Goal: Transaction & Acquisition: Purchase product/service

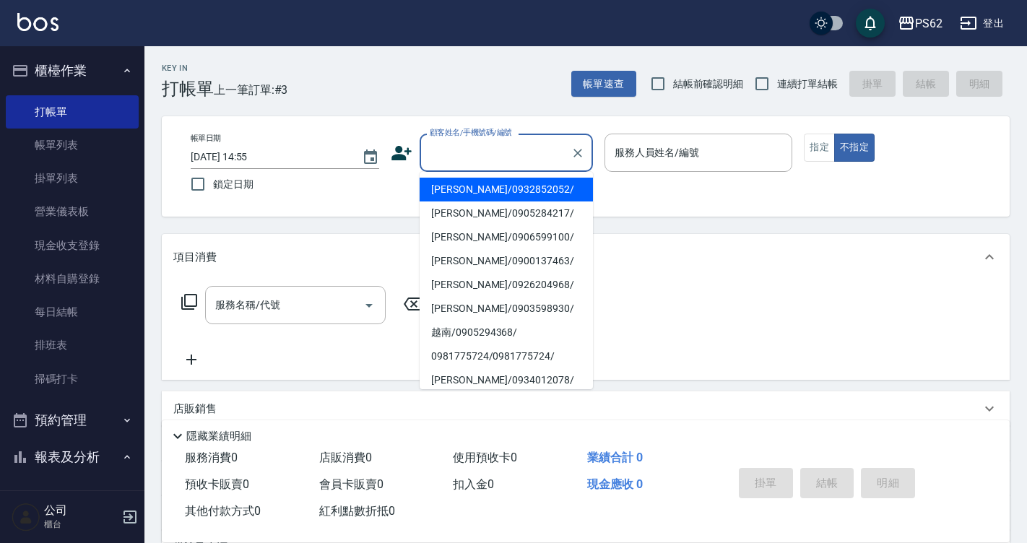
click at [490, 162] on input "顧客姓名/手機號碼/編號" at bounding box center [495, 152] width 139 height 25
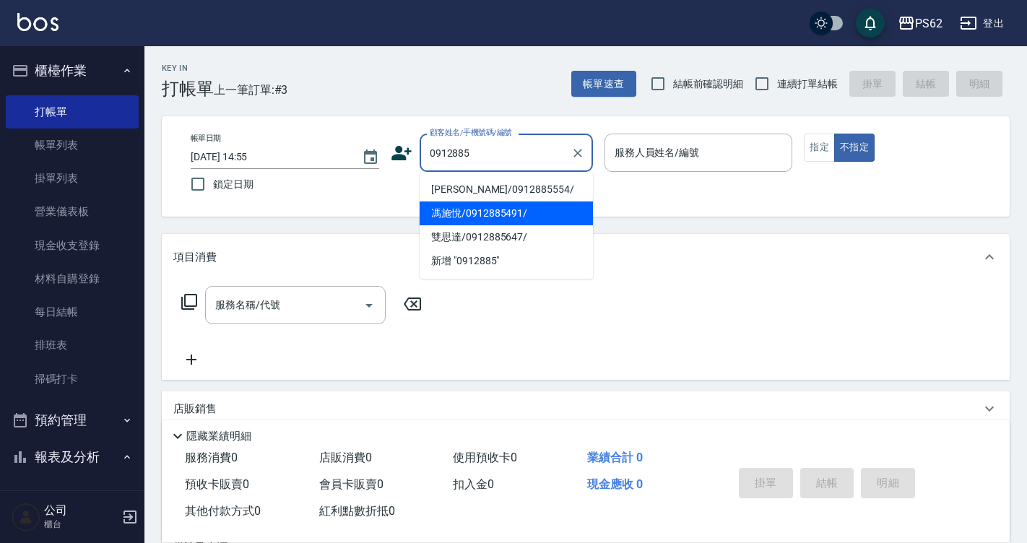
click at [462, 212] on li "馮施悅/0912885491/" at bounding box center [506, 214] width 173 height 24
type input "馮施悅/0912885491/"
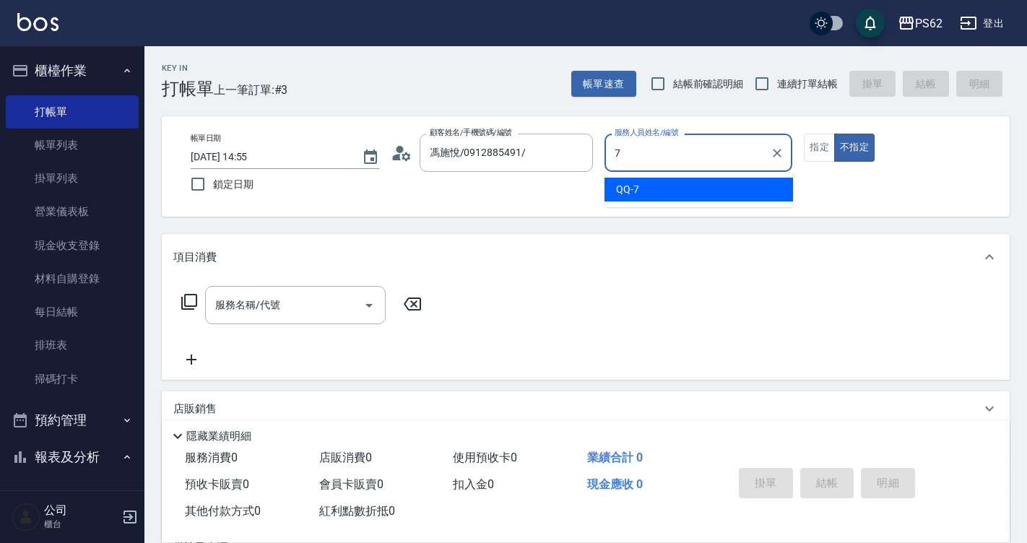
type input "QQ-7"
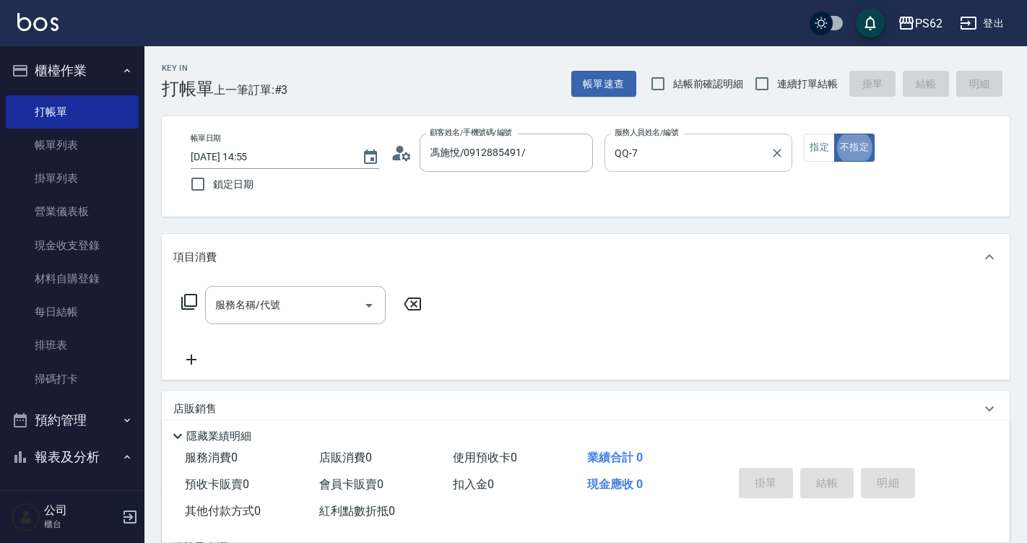
type button "false"
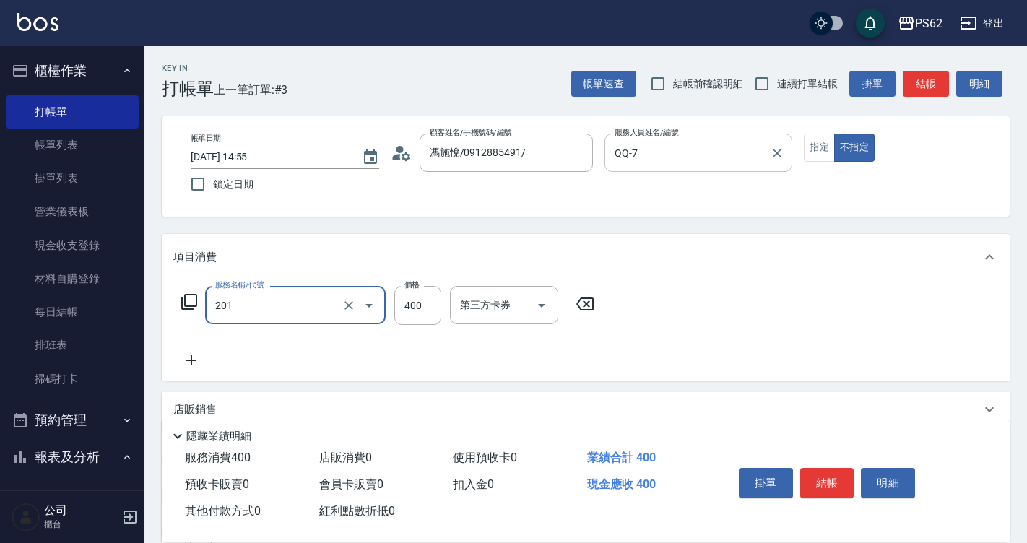
type input "洗剪400(201)"
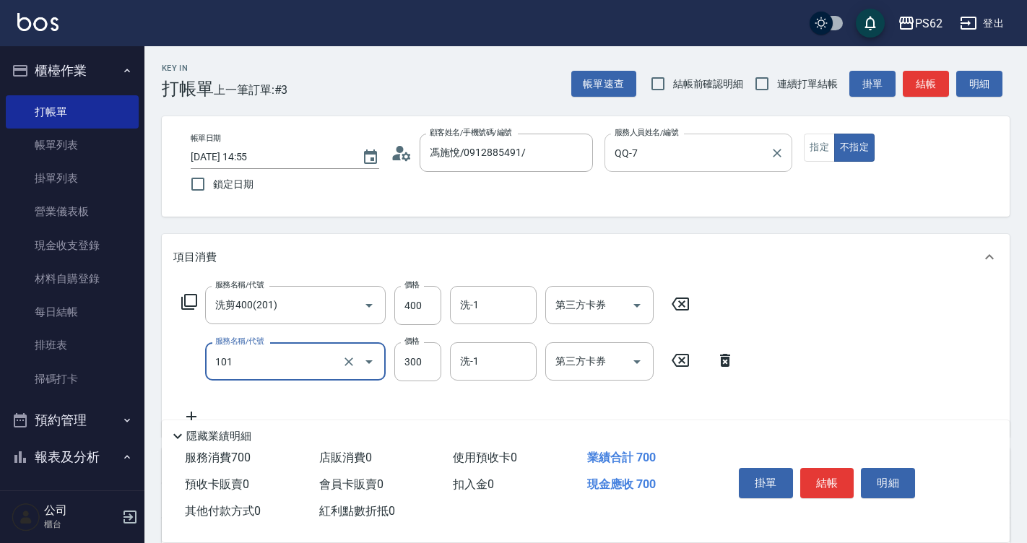
type input "洗髮(101)"
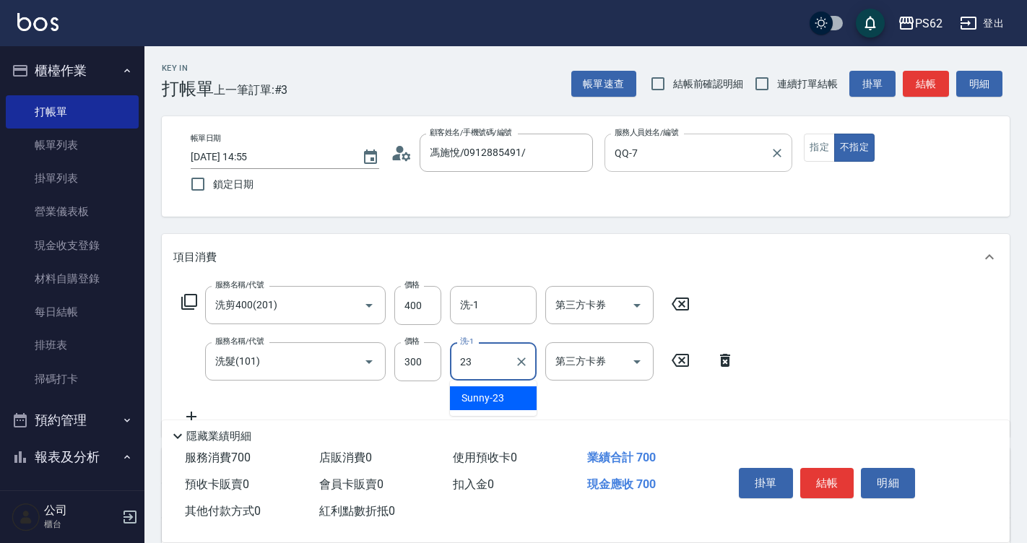
type input "Sunny-23"
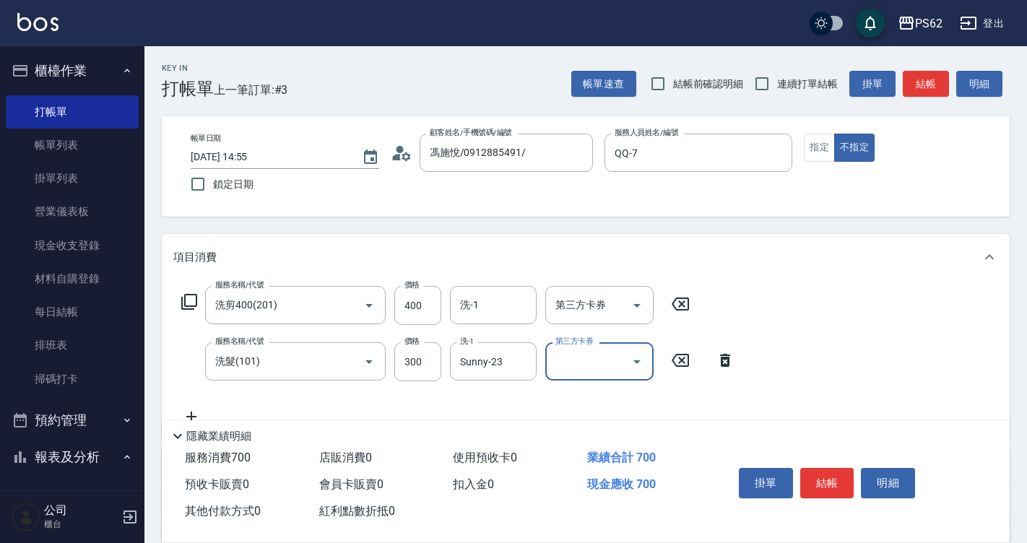
click at [835, 475] on button "結帳" at bounding box center [828, 483] width 54 height 30
